Goal: Find specific page/section: Find specific page/section

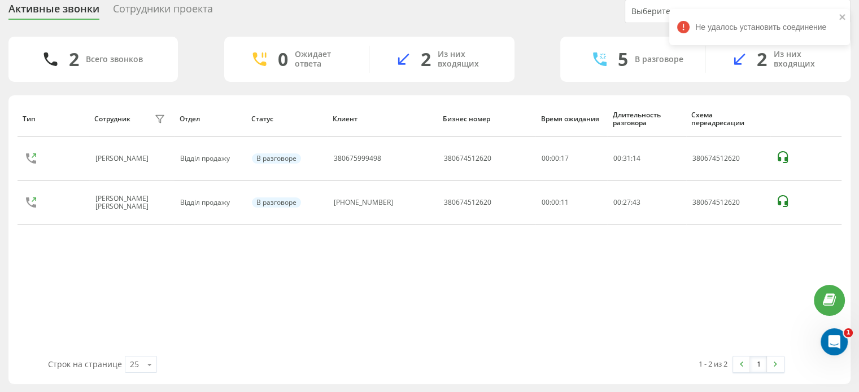
click at [509, 322] on div "Тип Сотрудник фильтра Отдел Статус Клиент Бизнес номер Время ожидания Длительно…" at bounding box center [430, 228] width 824 height 255
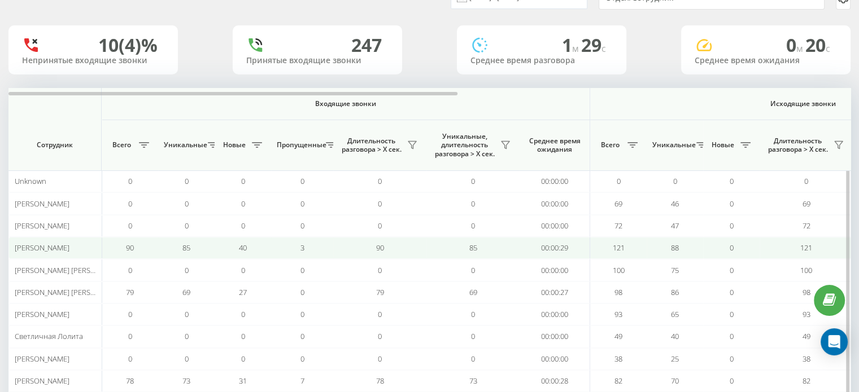
scroll to position [113, 0]
